Goal: Task Accomplishment & Management: Manage account settings

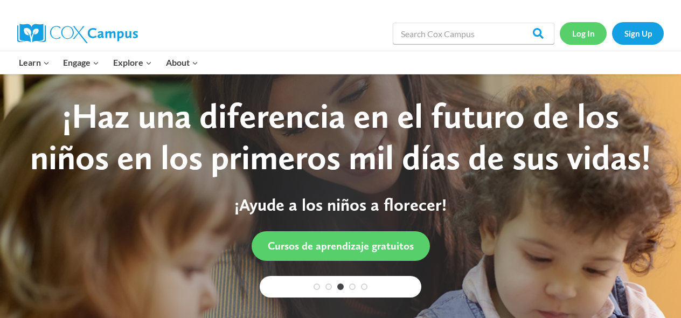
click at [584, 37] on link "Log In" at bounding box center [582, 33] width 47 height 22
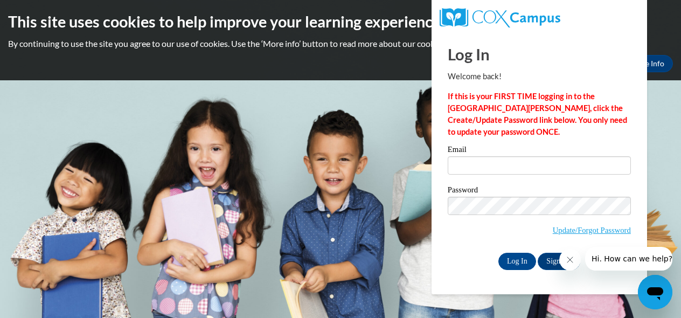
click at [539, 179] on div "Email" at bounding box center [538, 163] width 183 height 37
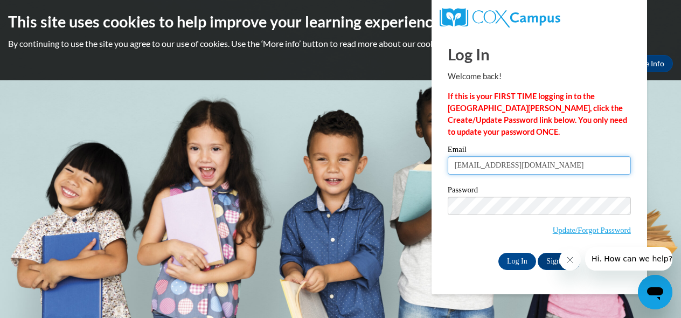
type input "[EMAIL_ADDRESS][DOMAIN_NAME]"
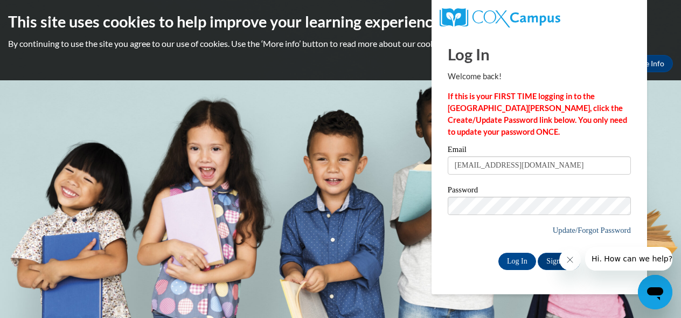
click at [572, 234] on link "Update/Forgot Password" at bounding box center [591, 230] width 78 height 9
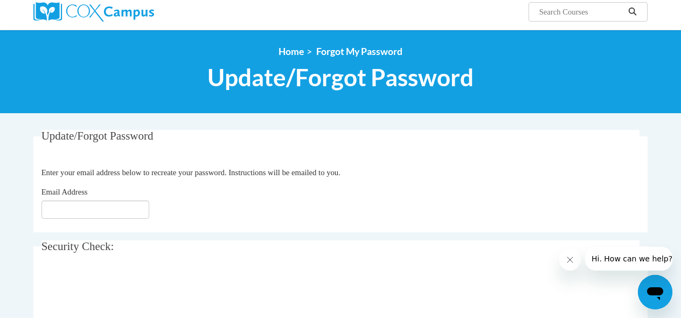
scroll to position [108, 0]
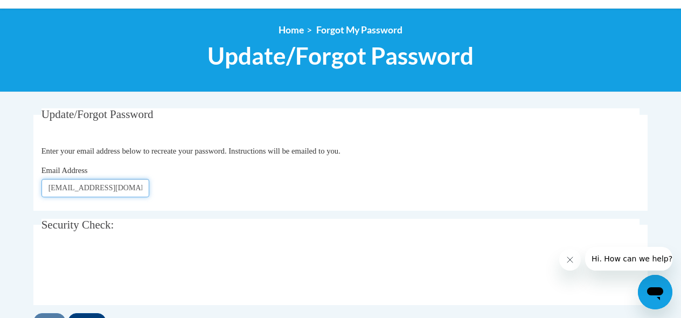
type input "[EMAIL_ADDRESS][DOMAIN_NAME]"
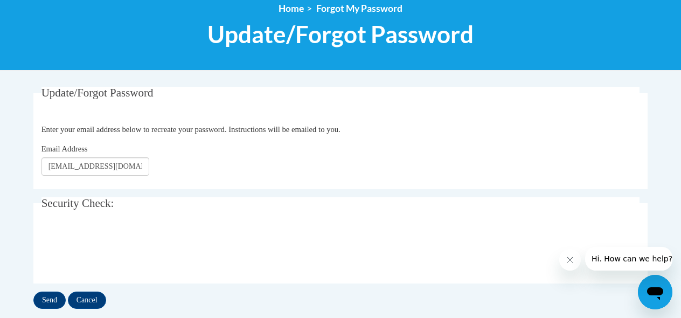
scroll to position [151, 0]
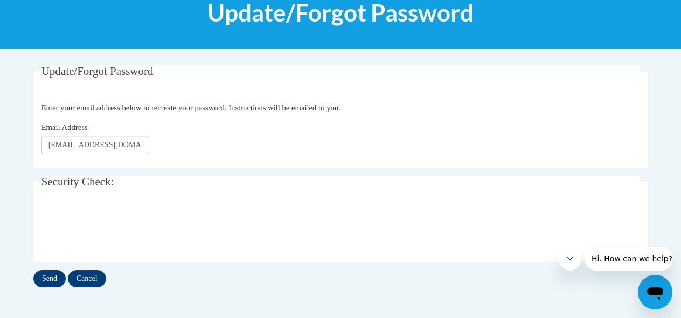
click at [46, 277] on div "Send Cancel" at bounding box center [340, 278] width 614 height 17
click at [52, 274] on input "Send" at bounding box center [49, 278] width 32 height 17
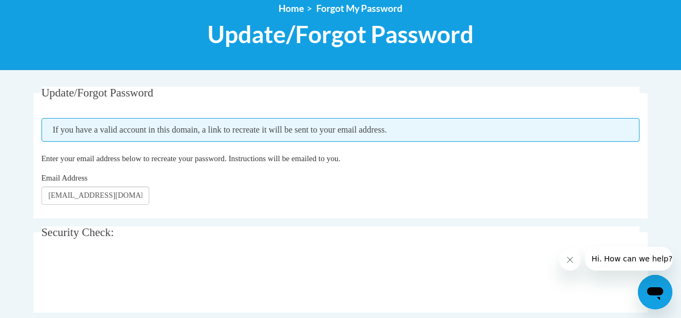
scroll to position [151, 0]
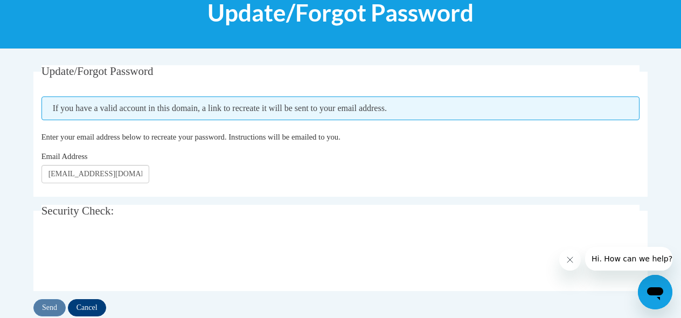
click at [96, 305] on input "Cancel" at bounding box center [87, 307] width 38 height 17
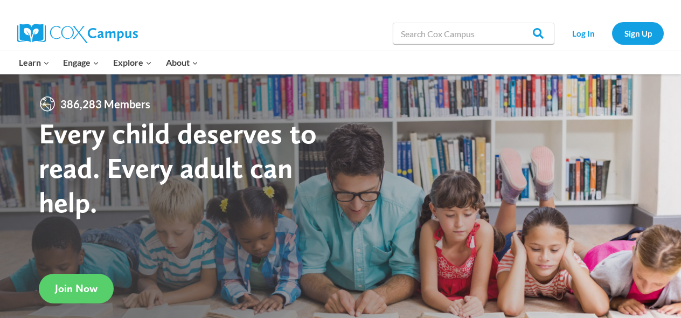
scroll to position [22, 0]
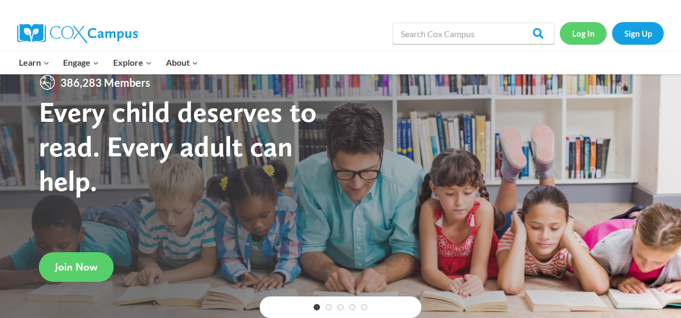
click at [582, 32] on link "Log In" at bounding box center [582, 33] width 47 height 22
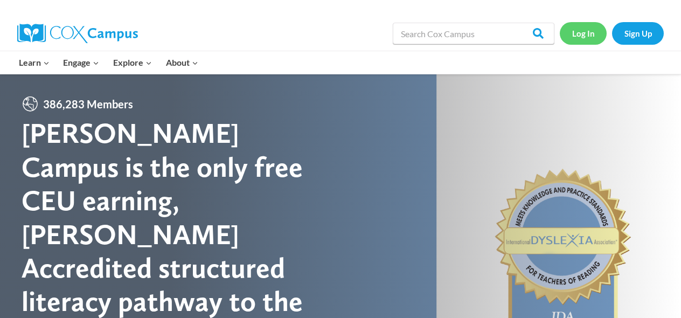
click at [589, 30] on link "Log In" at bounding box center [582, 33] width 47 height 22
click at [577, 30] on link "Log In" at bounding box center [582, 33] width 47 height 22
